Goal: Task Accomplishment & Management: Manage account settings

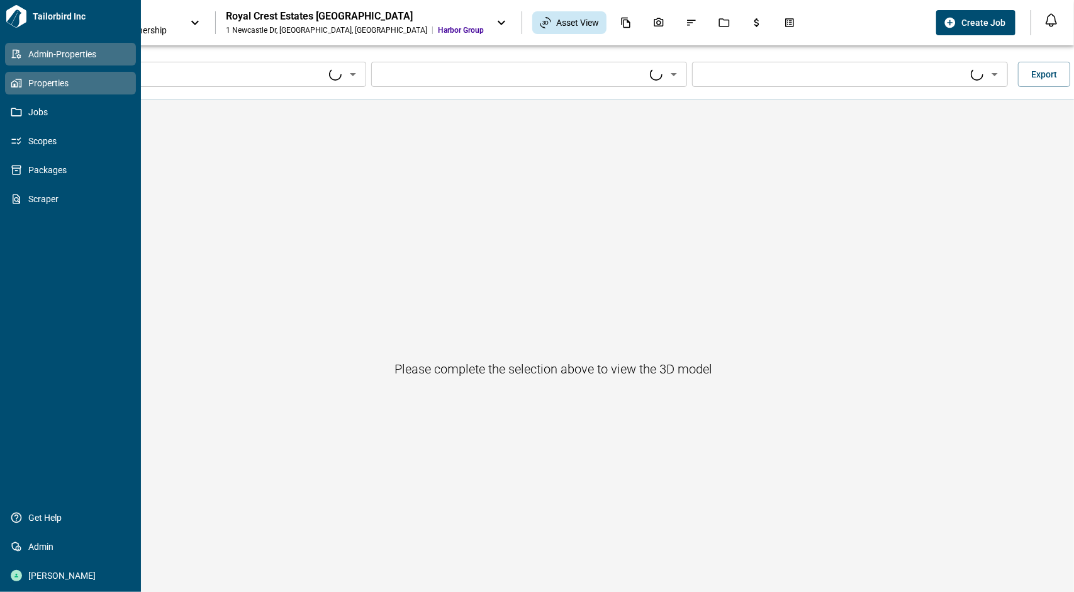
click at [14, 53] on icon at bounding box center [16, 53] width 11 height 11
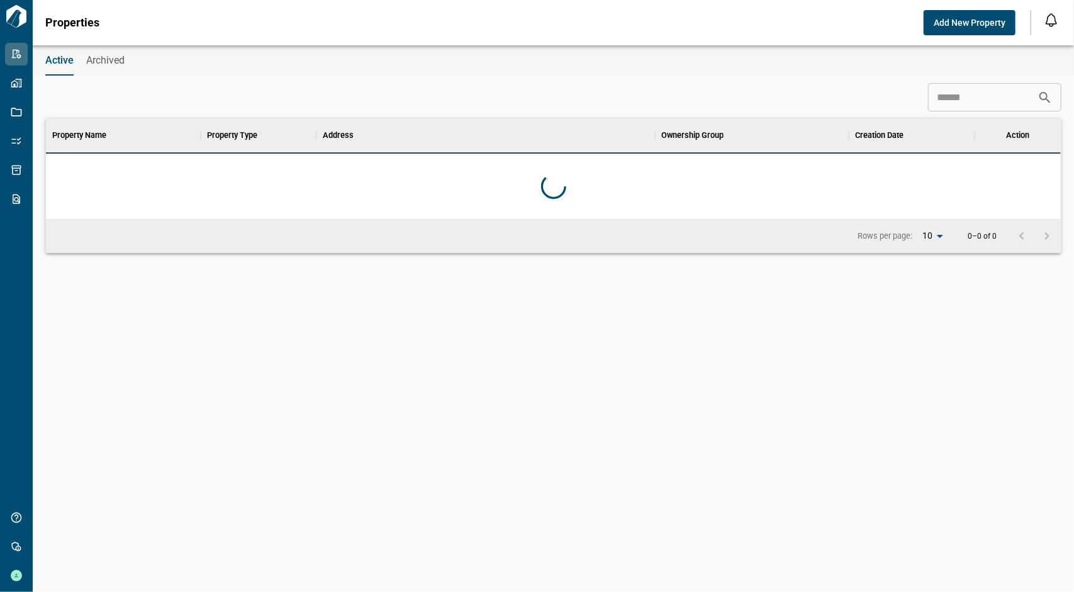
scroll to position [91, 1011]
click at [932, 99] on input at bounding box center [983, 97] width 110 height 25
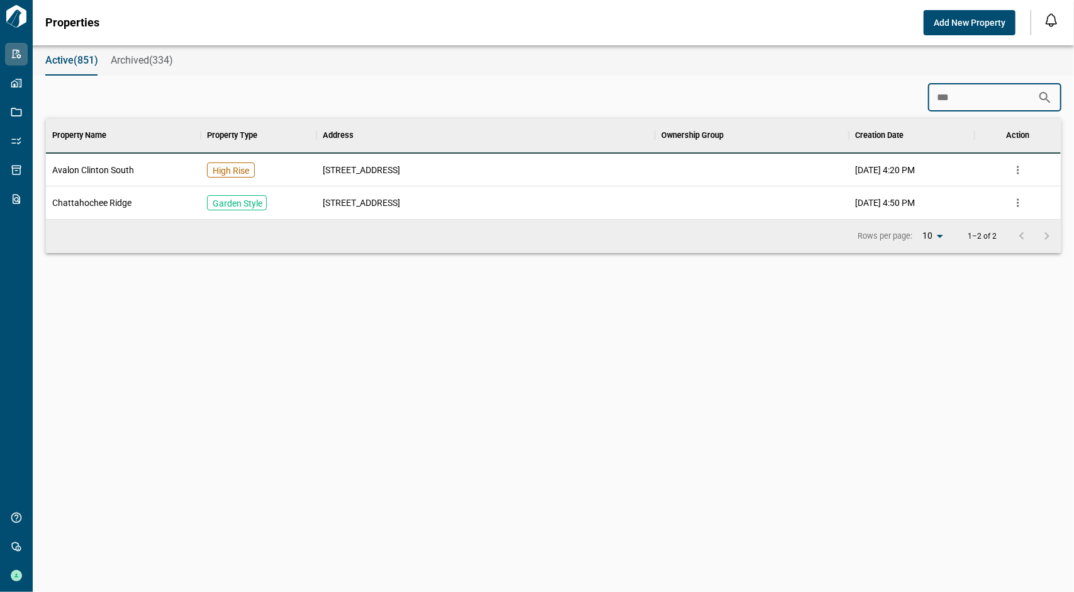
type input "***"
click at [119, 169] on span "Avalon Clinton South" at bounding box center [93, 170] width 82 height 13
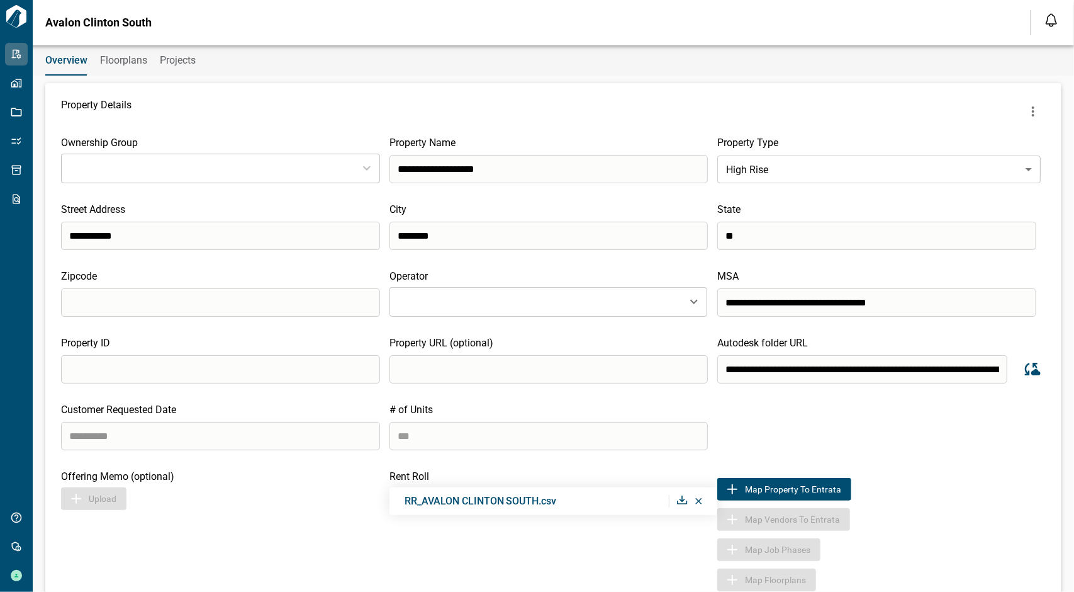
click at [115, 64] on span "Floorplans" at bounding box center [123, 60] width 47 height 13
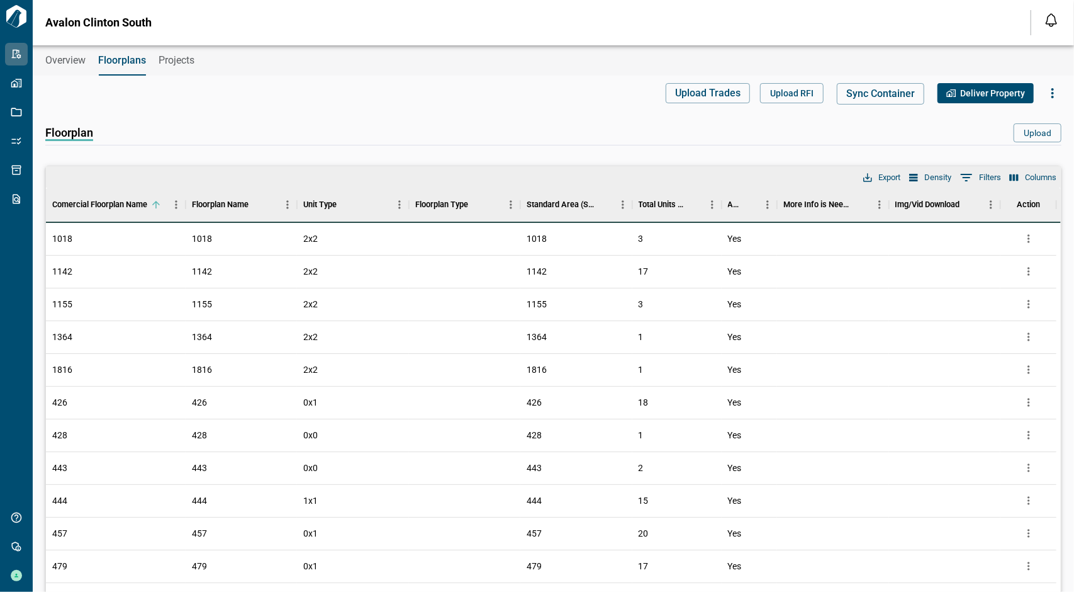
click at [61, 60] on span "Overview" at bounding box center [65, 60] width 40 height 13
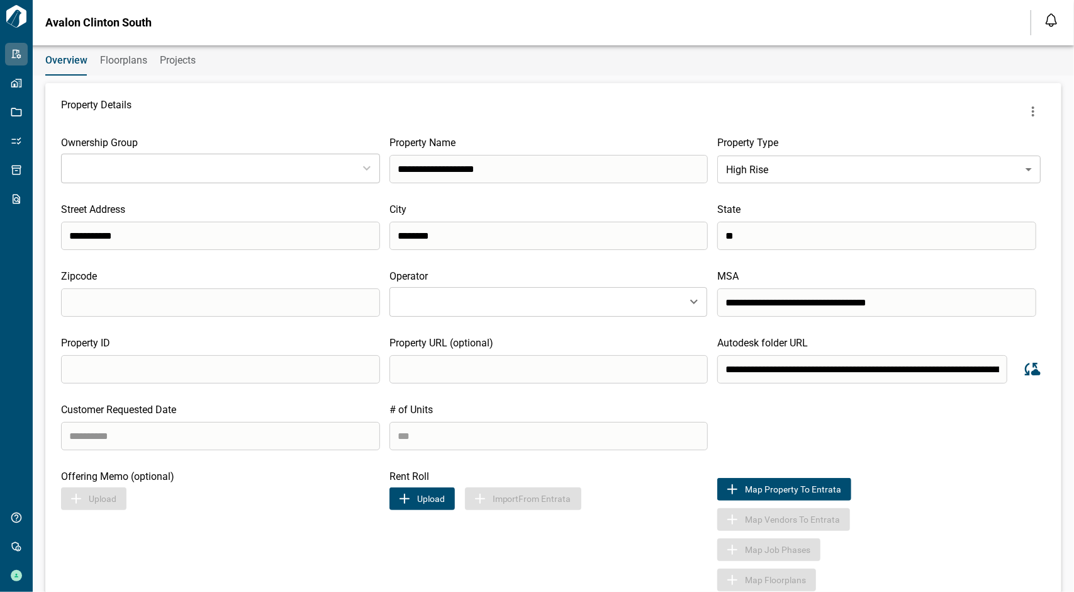
click at [1027, 369] on icon "Sync data from Autodesk" at bounding box center [1031, 368] width 19 height 19
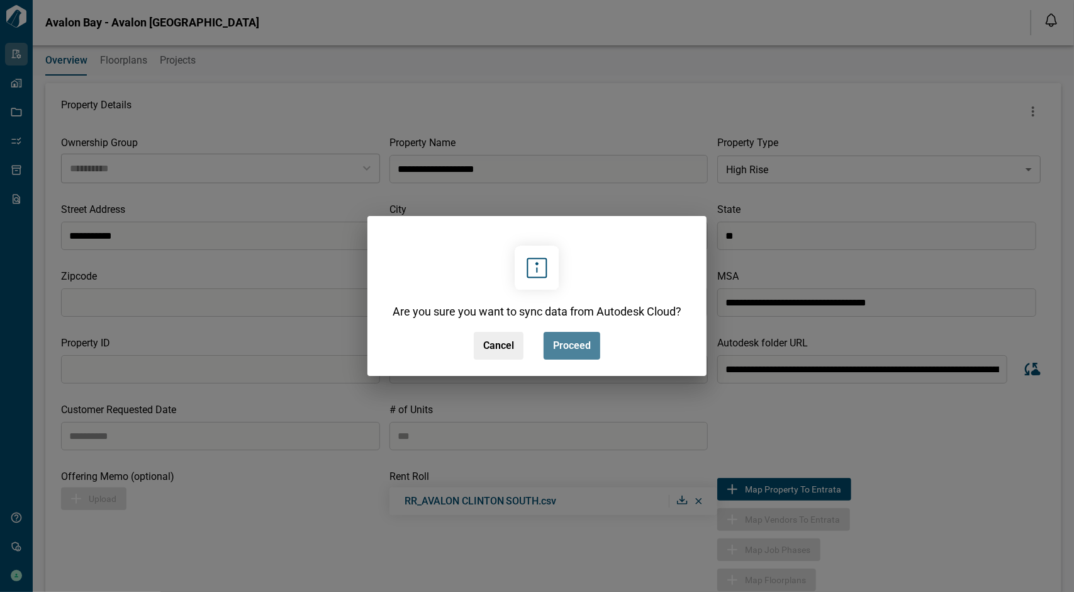
type input "**********"
click at [591, 342] on button "Proceed" at bounding box center [572, 346] width 57 height 28
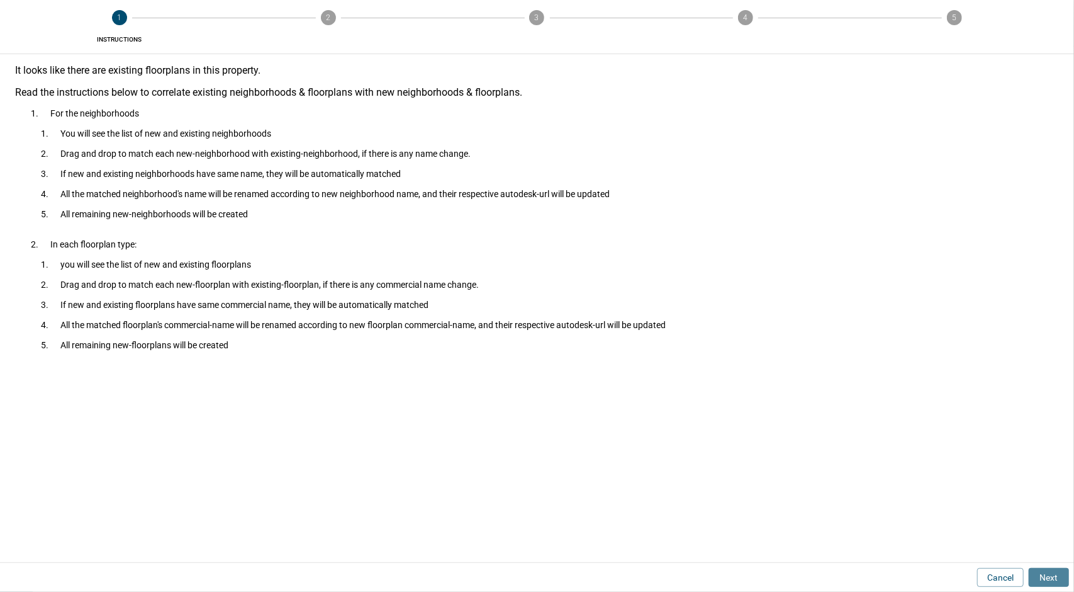
click at [1052, 571] on button "Next" at bounding box center [1049, 577] width 40 height 19
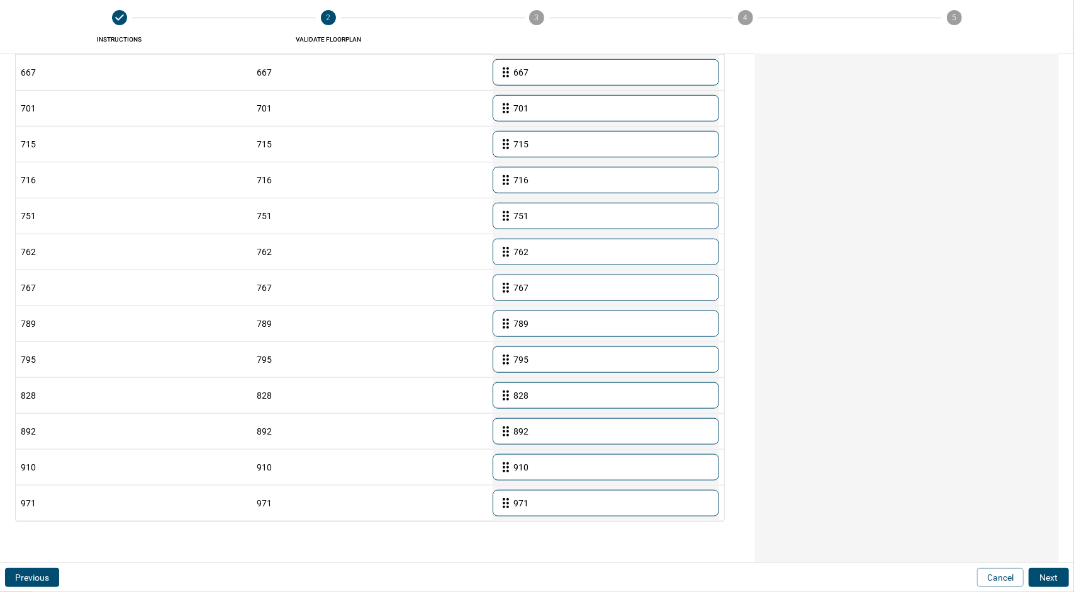
scroll to position [752, 0]
click at [1062, 577] on button "Next" at bounding box center [1049, 577] width 40 height 19
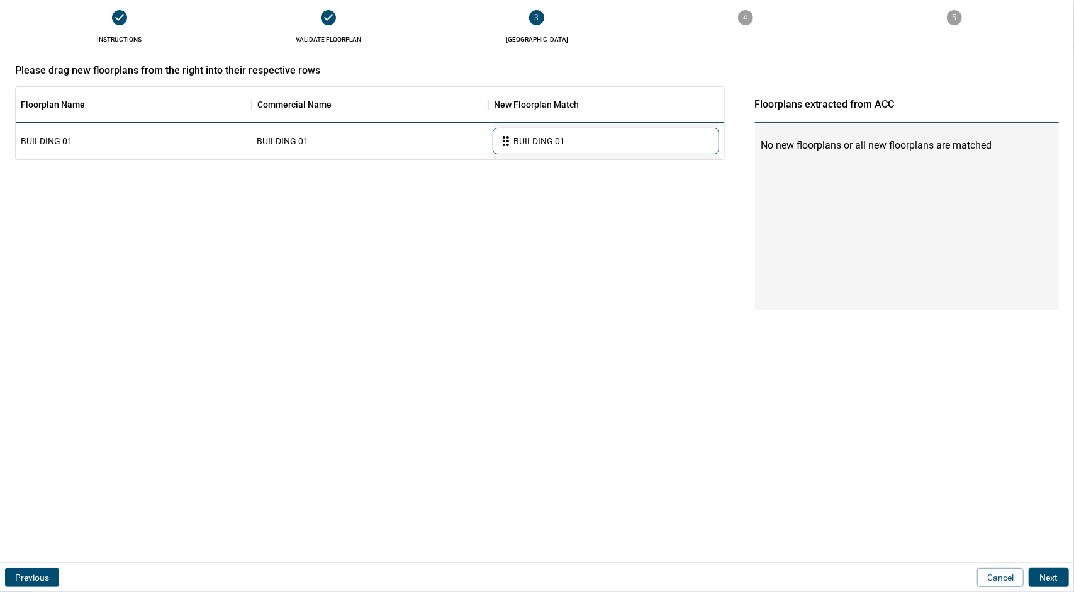
click at [1061, 579] on button "Next" at bounding box center [1049, 577] width 40 height 19
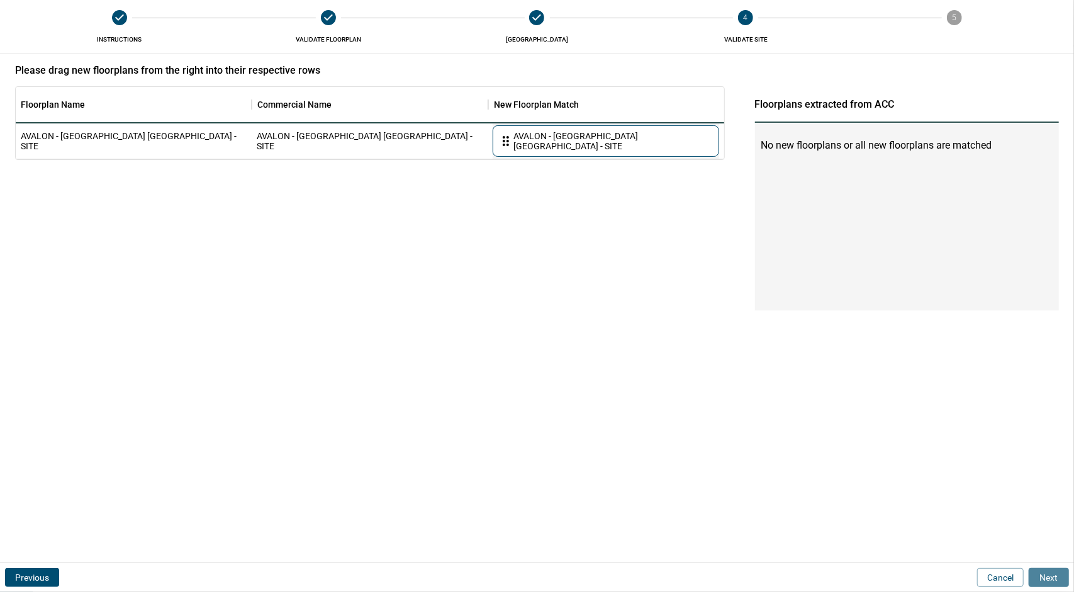
click at [1061, 579] on button "Next" at bounding box center [1049, 577] width 40 height 19
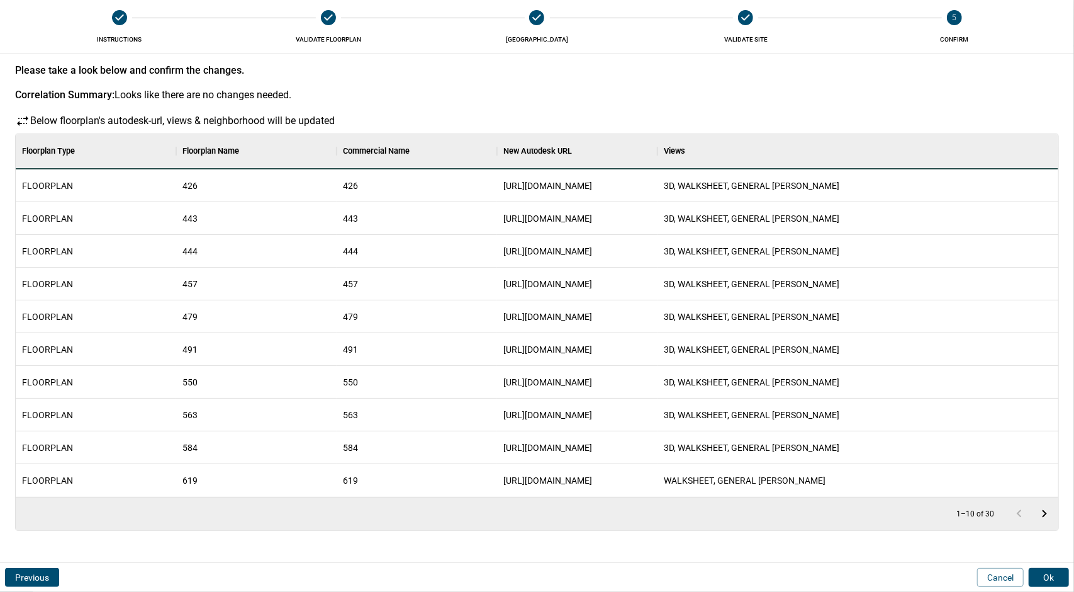
scroll to position [352, 1039]
click at [1045, 582] on button "Ok" at bounding box center [1049, 577] width 40 height 19
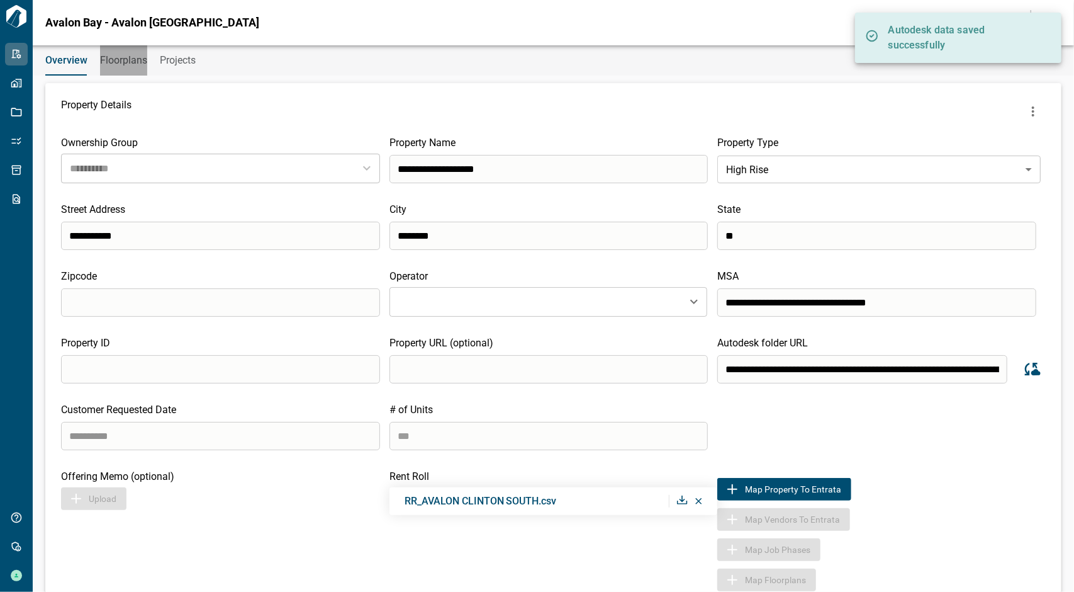
click at [120, 61] on span "Floorplans" at bounding box center [123, 60] width 47 height 13
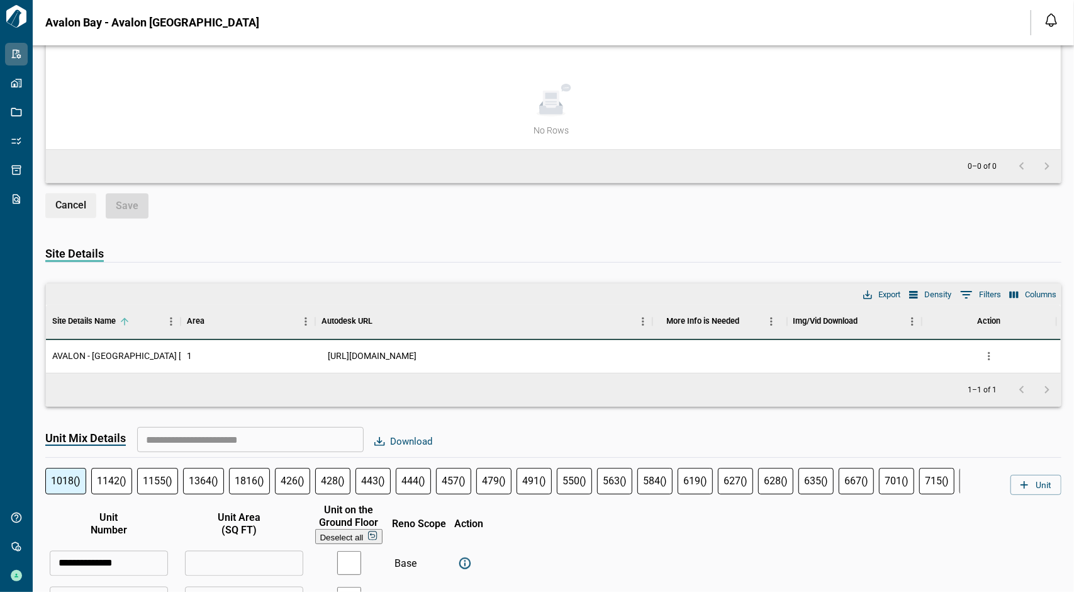
scroll to position [1636, 0]
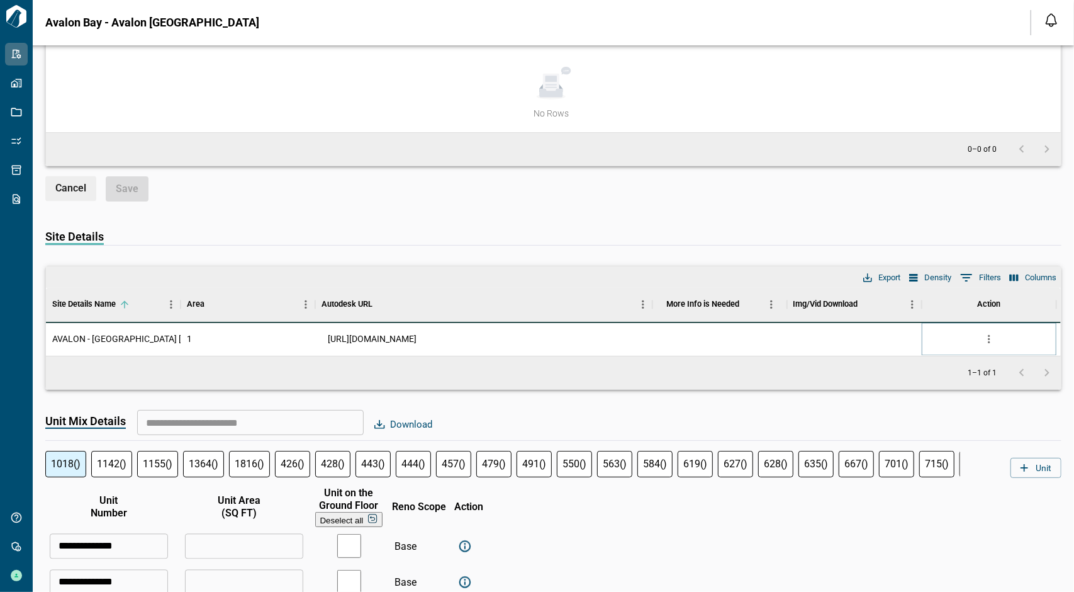
click at [989, 335] on icon "more" at bounding box center [989, 339] width 2 height 8
click at [964, 378] on li "Edit" at bounding box center [946, 372] width 104 height 12
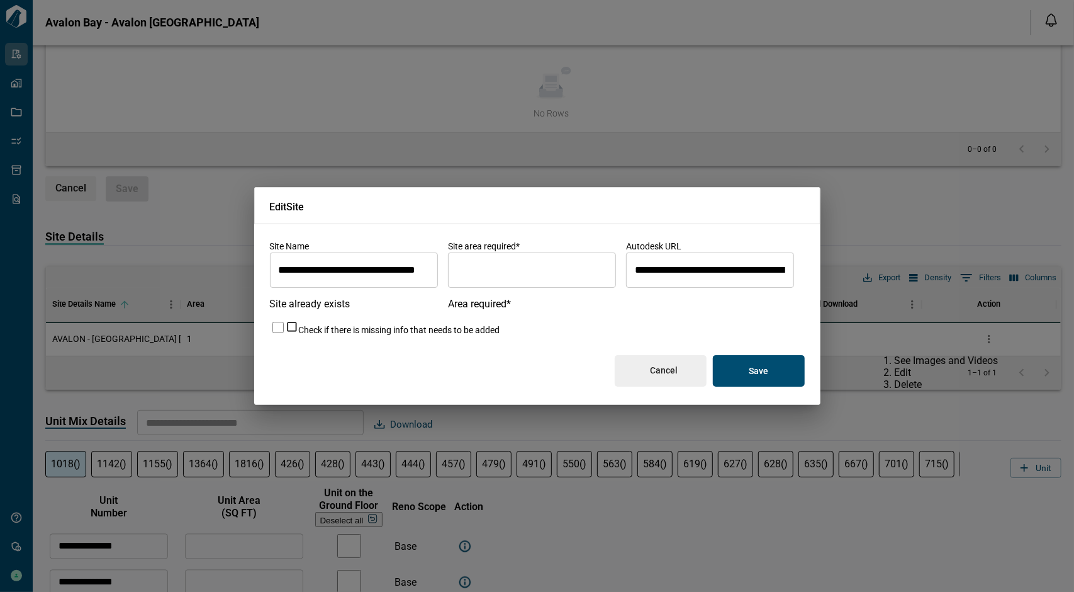
click at [738, 285] on input "**********" at bounding box center [710, 269] width 168 height 35
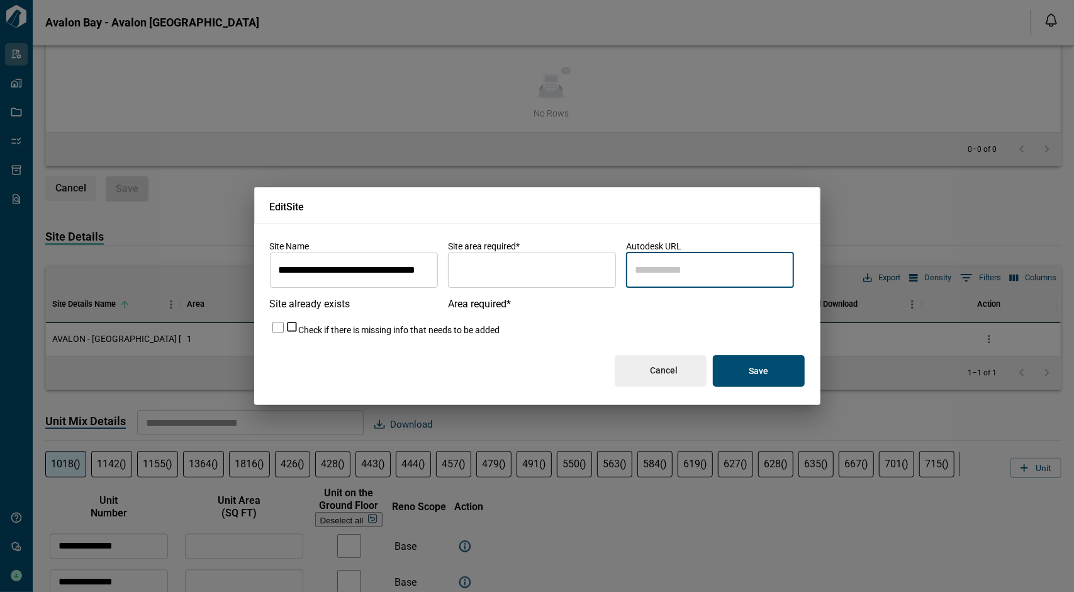
click at [755, 365] on p "Save" at bounding box center [759, 370] width 20 height 11
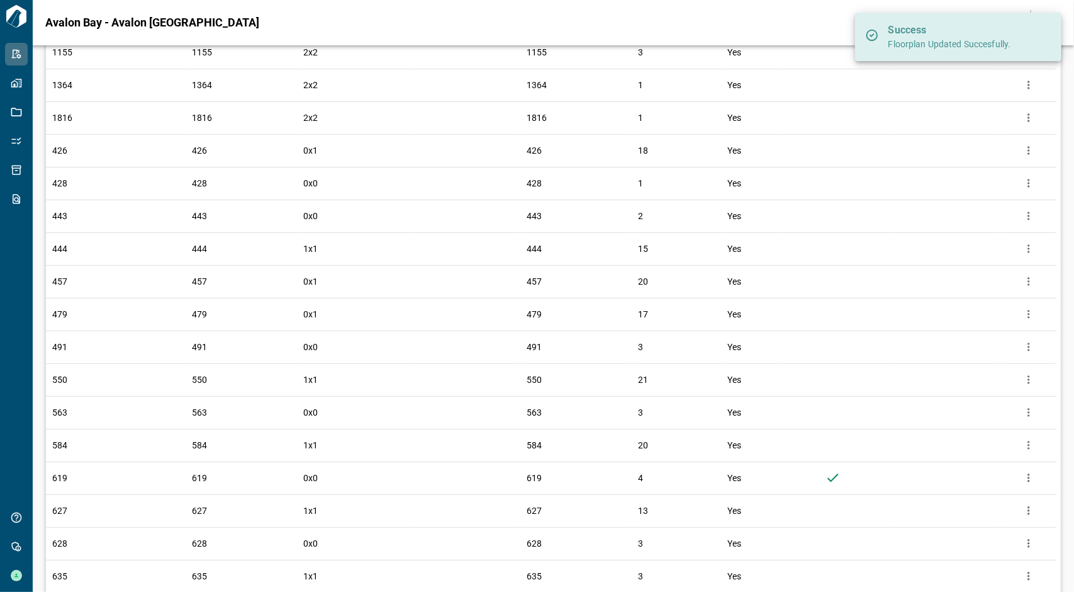
scroll to position [0, 0]
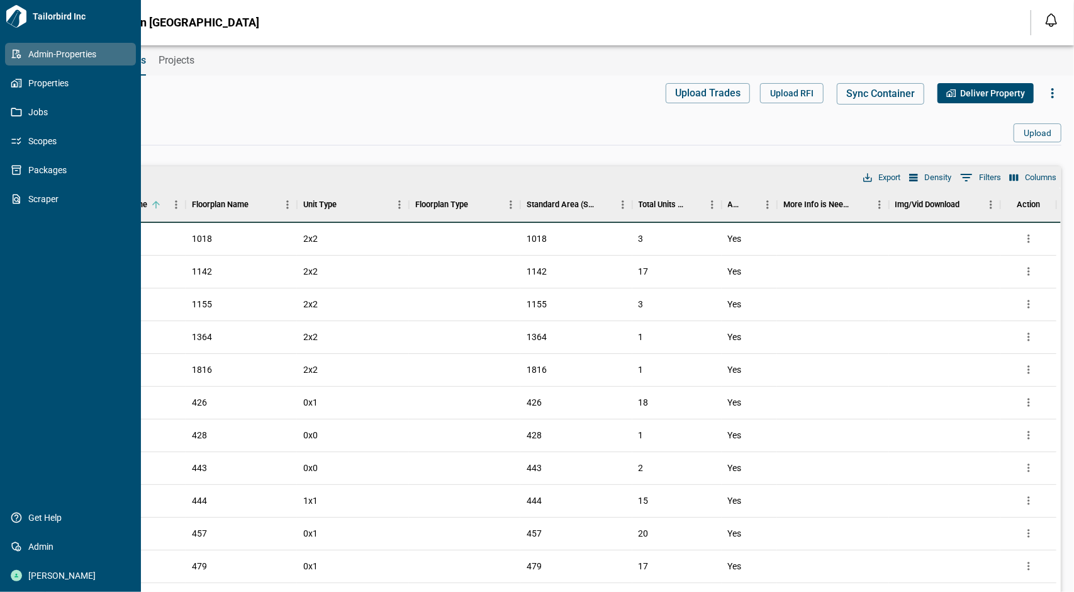
click at [14, 54] on icon at bounding box center [16, 53] width 11 height 11
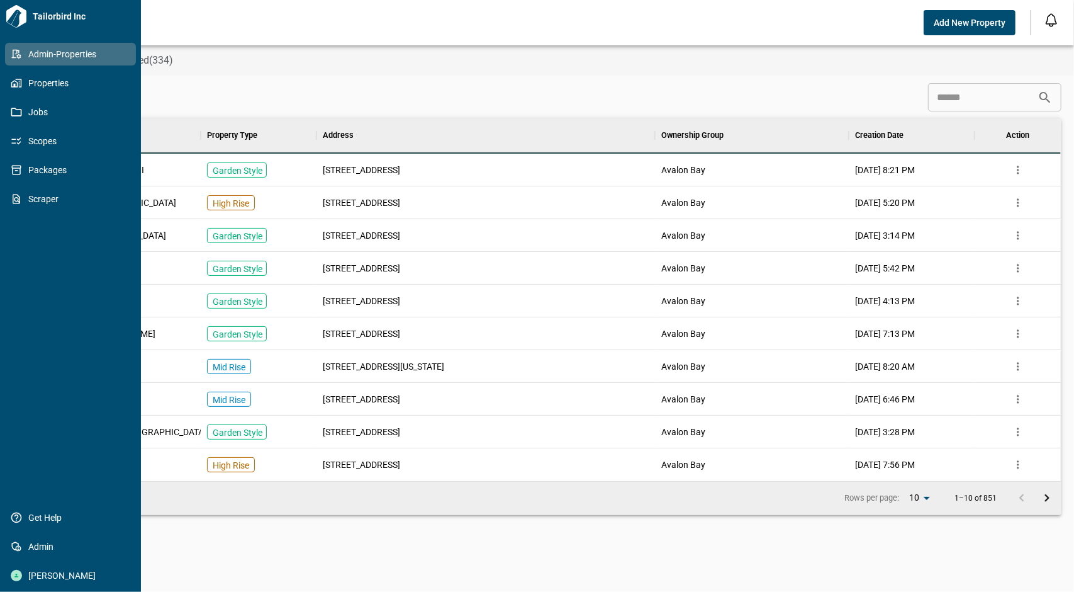
scroll to position [352, 1011]
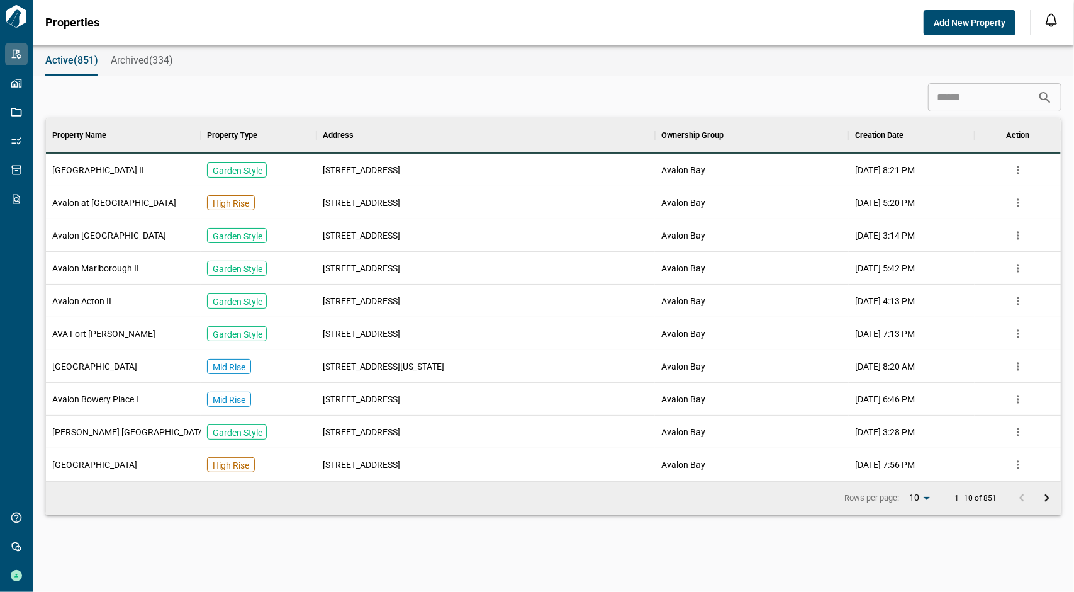
drag, startPoint x: 568, startPoint y: 64, endPoint x: 684, endPoint y: 12, distance: 126.2
click at [568, 64] on div "Active(851) Archived(334)" at bounding box center [554, 60] width 1042 height 30
